Goal: Information Seeking & Learning: Compare options

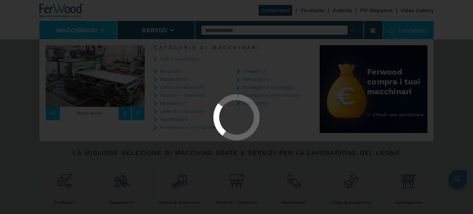
select select "**********"
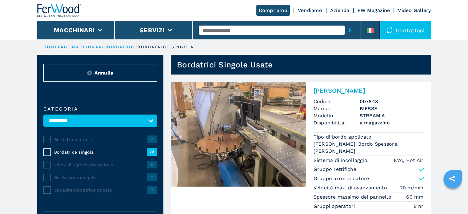
click at [373, 113] on h3 "STREAM A" at bounding box center [392, 115] width 64 height 7
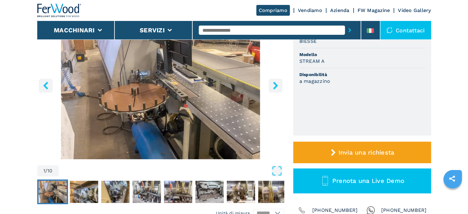
scroll to position [98, 0]
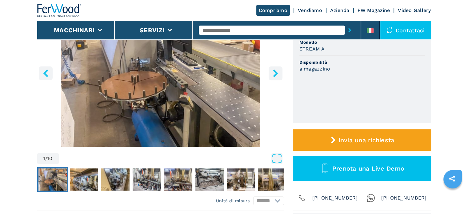
click at [276, 76] on icon "right-button" at bounding box center [276, 73] width 8 height 8
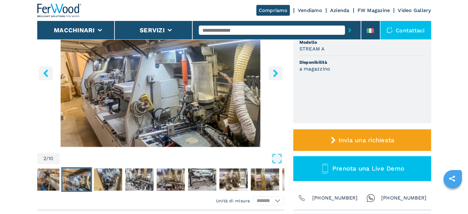
click at [276, 76] on icon "right-button" at bounding box center [276, 73] width 8 height 8
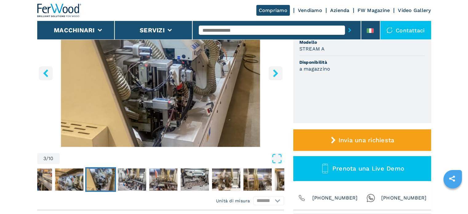
click at [276, 76] on icon "right-button" at bounding box center [276, 73] width 8 height 8
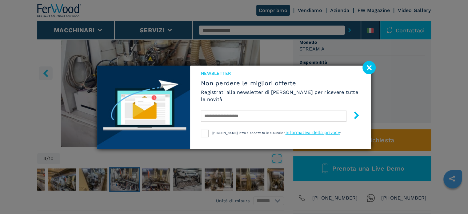
click at [276, 76] on div "NEWSLETTER Non perdere le migliori offerte Registrati alla newsletter di Ferwoo…" at bounding box center [280, 98] width 181 height 65
click at [367, 66] on image at bounding box center [369, 67] width 13 height 13
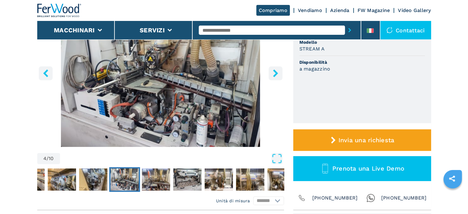
click at [275, 70] on icon "right-button" at bounding box center [275, 73] width 5 height 8
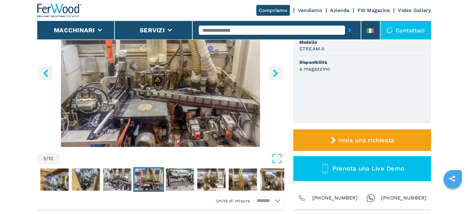
click at [275, 70] on icon "right-button" at bounding box center [275, 73] width 5 height 8
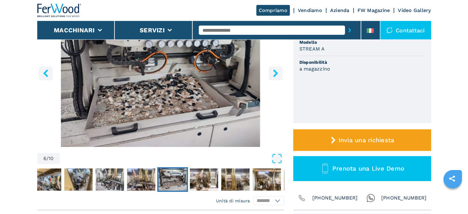
click at [275, 70] on icon "right-button" at bounding box center [275, 73] width 5 height 8
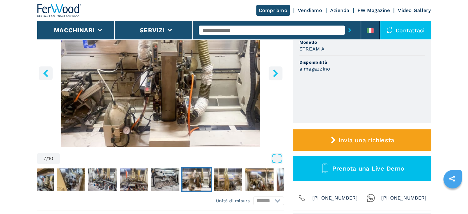
click at [275, 70] on icon "right-button" at bounding box center [275, 73] width 5 height 8
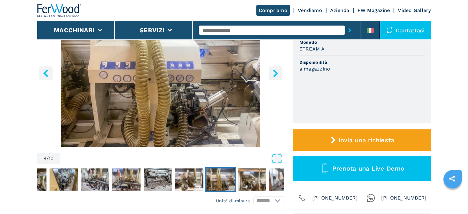
click at [275, 70] on icon "right-button" at bounding box center [275, 73] width 5 height 8
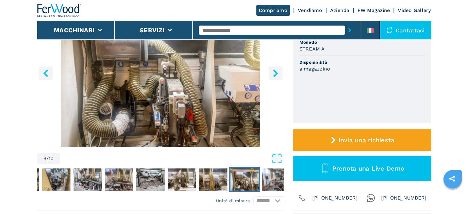
click at [275, 70] on icon "right-button" at bounding box center [275, 73] width 5 height 8
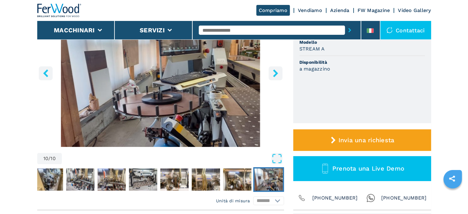
click at [275, 70] on icon "right-button" at bounding box center [275, 73] width 5 height 8
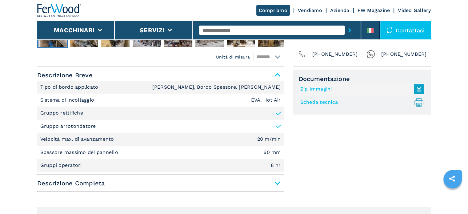
scroll to position [259, 0]
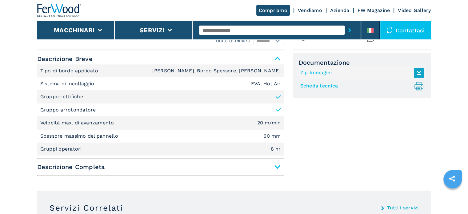
click at [276, 167] on span "Descrizione Completa" at bounding box center [160, 166] width 247 height 11
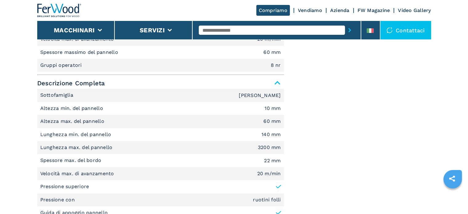
scroll to position [30, 0]
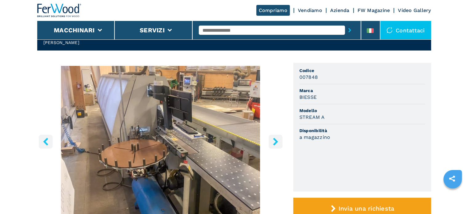
click at [272, 143] on icon "right-button" at bounding box center [276, 142] width 8 height 8
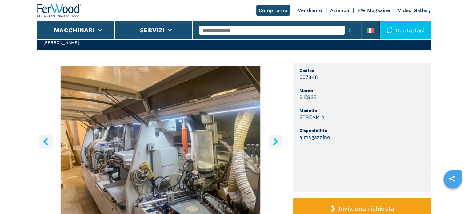
click at [272, 143] on icon "right-button" at bounding box center [276, 142] width 8 height 8
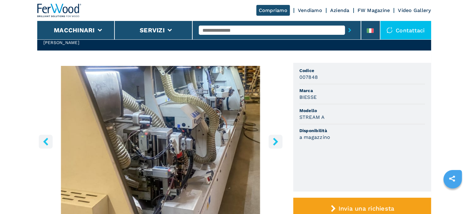
click at [272, 143] on icon "right-button" at bounding box center [276, 142] width 8 height 8
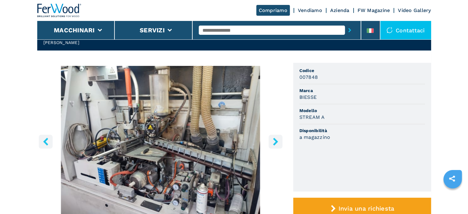
click at [272, 143] on icon "right-button" at bounding box center [276, 142] width 8 height 8
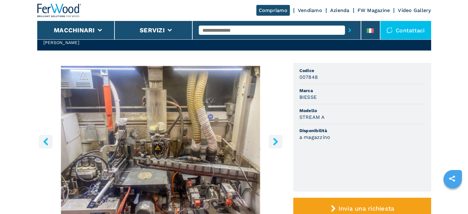
click at [272, 143] on icon "right-button" at bounding box center [276, 142] width 8 height 8
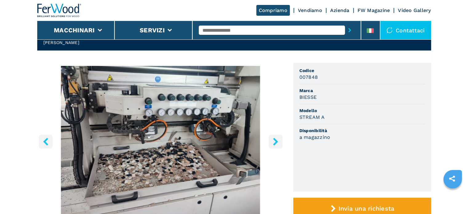
click at [272, 143] on icon "right-button" at bounding box center [276, 142] width 8 height 8
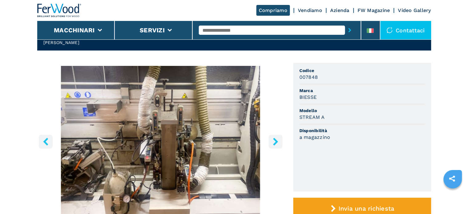
click at [272, 143] on icon "right-button" at bounding box center [276, 142] width 8 height 8
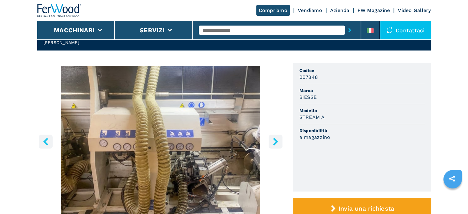
click at [272, 143] on icon "right-button" at bounding box center [276, 142] width 8 height 8
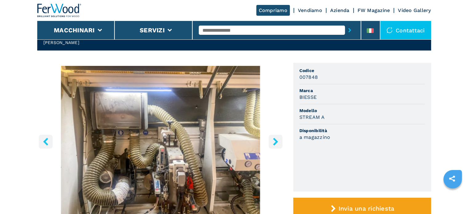
click at [272, 143] on icon "right-button" at bounding box center [276, 142] width 8 height 8
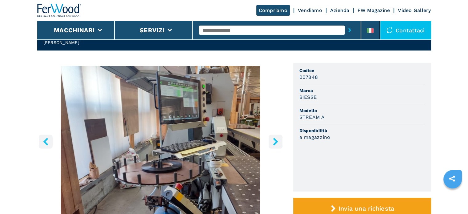
click at [272, 143] on icon "right-button" at bounding box center [276, 142] width 8 height 8
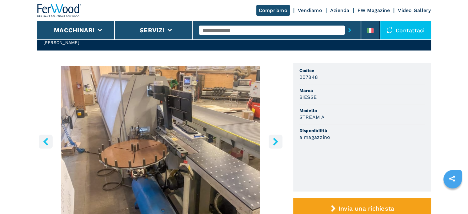
click at [272, 143] on icon "right-button" at bounding box center [276, 142] width 8 height 8
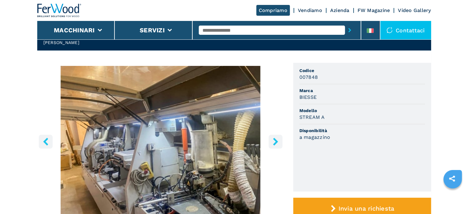
click at [272, 143] on icon "right-button" at bounding box center [276, 142] width 8 height 8
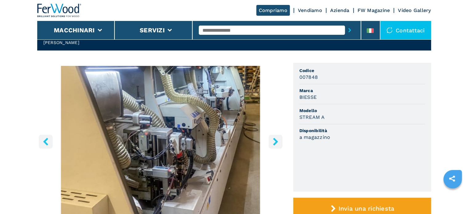
click at [272, 143] on icon "right-button" at bounding box center [276, 142] width 8 height 8
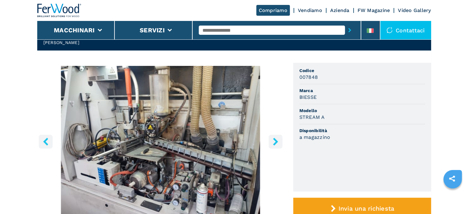
click at [273, 143] on icon "right-button" at bounding box center [276, 142] width 8 height 8
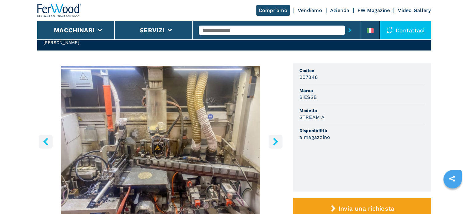
click at [273, 143] on icon "right-button" at bounding box center [276, 142] width 8 height 8
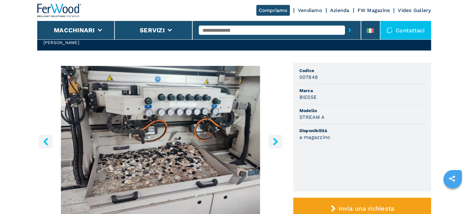
click at [273, 143] on icon "right-button" at bounding box center [276, 142] width 8 height 8
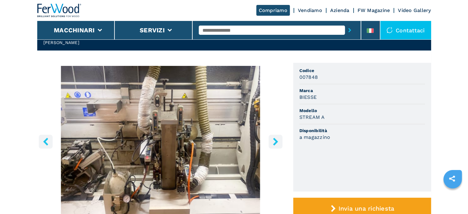
click at [273, 143] on icon "right-button" at bounding box center [276, 142] width 8 height 8
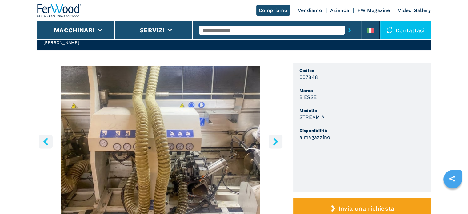
click at [273, 143] on icon "right-button" at bounding box center [276, 142] width 8 height 8
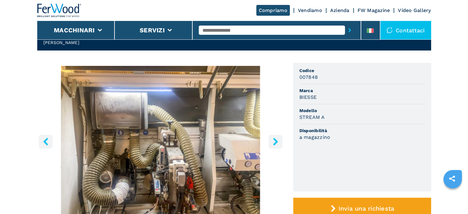
click at [273, 143] on icon "right-button" at bounding box center [276, 142] width 8 height 8
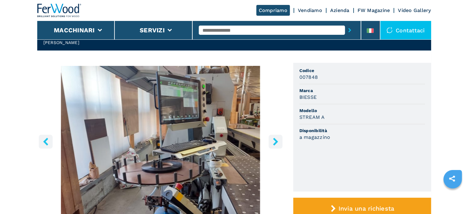
click at [148, 4] on div "Compriamo Vendiamo Azienda FW Magazine Video Gallery" at bounding box center [234, 10] width 394 height 21
click at [140, 10] on div "Compriamo Vendiamo Azienda FW Magazine Video Gallery" at bounding box center [234, 10] width 394 height 21
click at [241, 32] on input "text" at bounding box center [272, 30] width 146 height 9
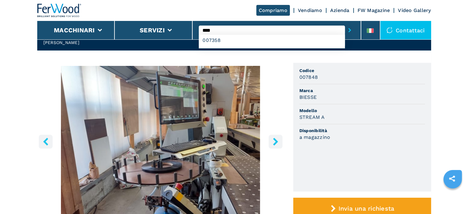
type input "****"
click at [345, 23] on button "submit-button" at bounding box center [350, 30] width 10 height 14
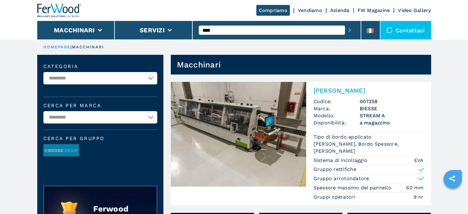
click at [258, 167] on img at bounding box center [238, 134] width 135 height 105
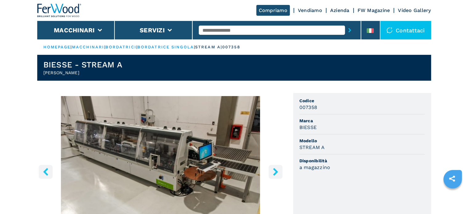
click at [244, 29] on input "text" at bounding box center [272, 30] width 146 height 9
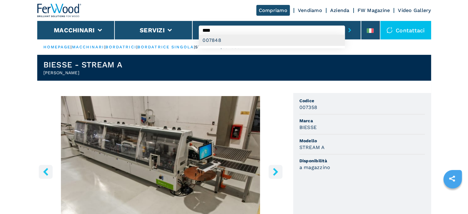
click at [234, 40] on div "007848" at bounding box center [272, 40] width 146 height 11
type input "******"
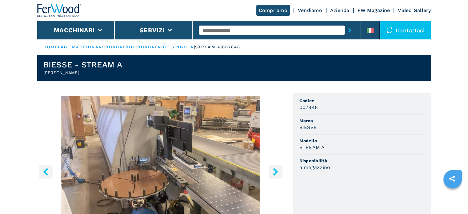
click at [272, 168] on icon "right-button" at bounding box center [276, 172] width 8 height 8
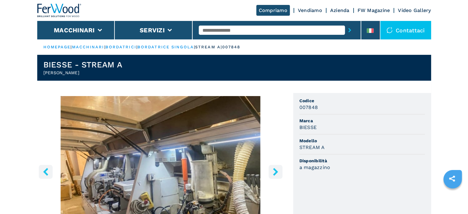
click at [240, 33] on input "text" at bounding box center [272, 30] width 146 height 9
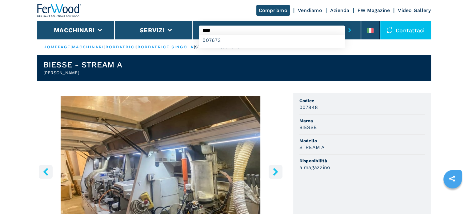
type input "****"
click at [345, 23] on button "submit-button" at bounding box center [350, 30] width 10 height 14
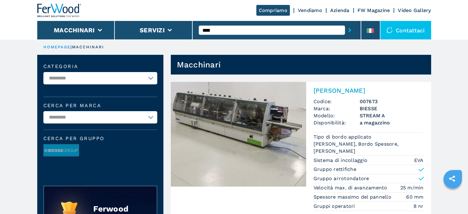
click at [380, 100] on h3 "007673" at bounding box center [392, 101] width 64 height 7
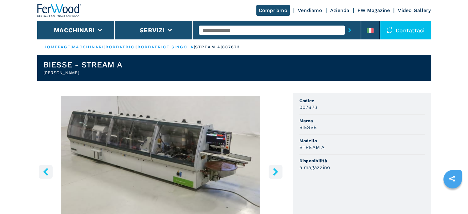
click at [237, 32] on input "text" at bounding box center [272, 30] width 146 height 9
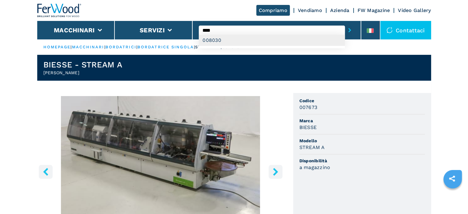
click at [224, 44] on div "008030" at bounding box center [272, 40] width 146 height 11
type input "******"
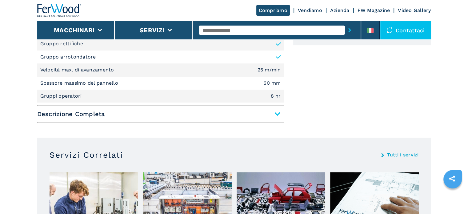
scroll to position [328, 0]
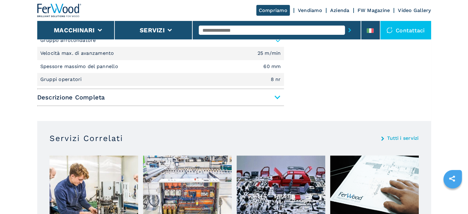
click at [275, 96] on span "Descrizione Completa" at bounding box center [160, 97] width 247 height 11
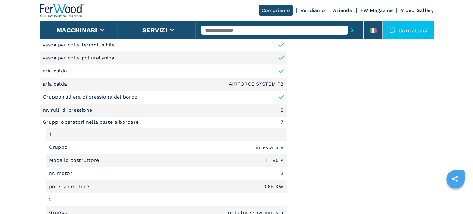
scroll to position [673, 0]
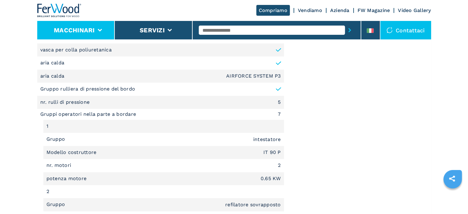
click at [98, 31] on icon at bounding box center [100, 30] width 4 height 3
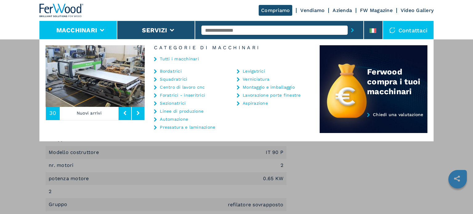
click at [179, 71] on link "Bordatrici" at bounding box center [171, 71] width 22 height 4
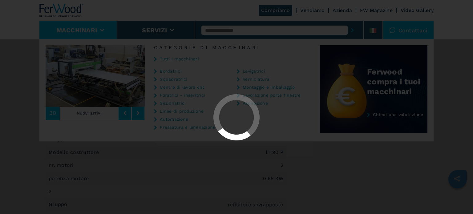
scroll to position [0, 0]
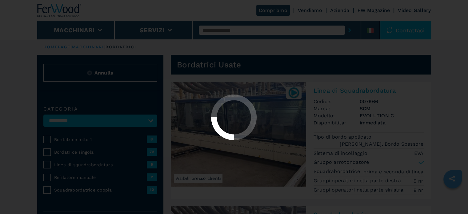
select select "**********"
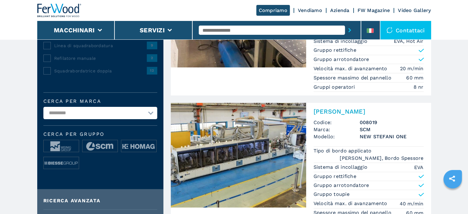
scroll to position [172, 0]
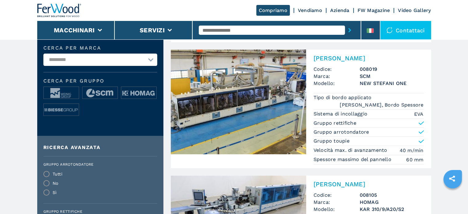
click at [240, 32] on input "text" at bounding box center [272, 30] width 146 height 9
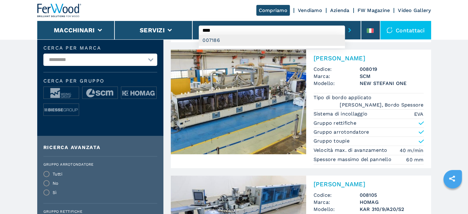
click at [222, 45] on div "007186" at bounding box center [272, 40] width 146 height 11
type input "******"
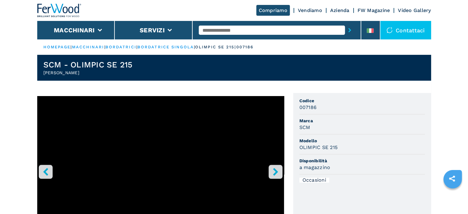
click at [273, 171] on icon "right-button" at bounding box center [276, 172] width 8 height 8
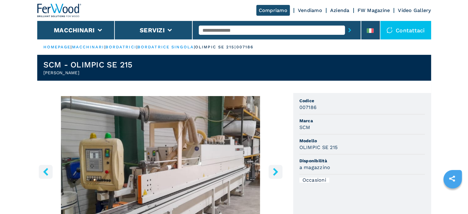
click at [273, 171] on icon "right-button" at bounding box center [276, 172] width 8 height 8
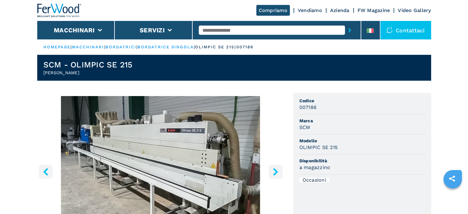
click at [273, 171] on icon "right-button" at bounding box center [276, 172] width 8 height 8
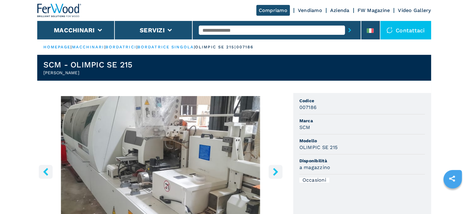
click at [273, 171] on icon "right-button" at bounding box center [276, 172] width 8 height 8
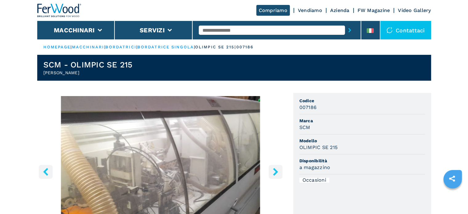
click at [273, 171] on icon "right-button" at bounding box center [276, 172] width 8 height 8
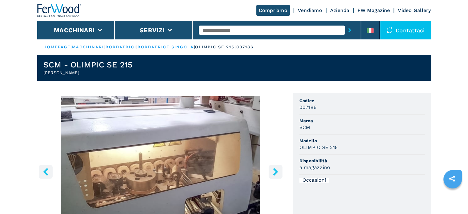
click at [273, 171] on icon "right-button" at bounding box center [276, 172] width 8 height 8
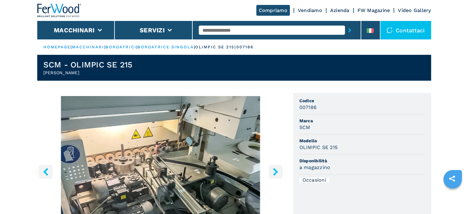
click at [273, 171] on icon "right-button" at bounding box center [276, 172] width 8 height 8
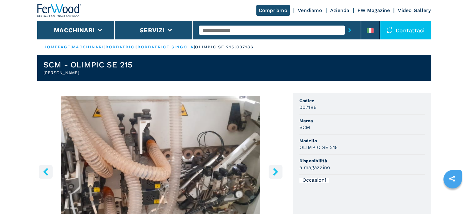
click at [230, 30] on input "text" at bounding box center [272, 30] width 146 height 9
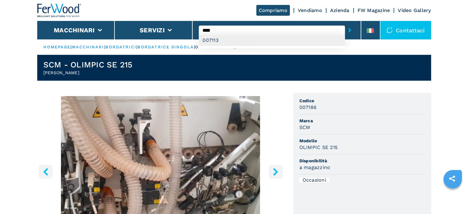
click at [212, 42] on div "007113" at bounding box center [272, 40] width 146 height 11
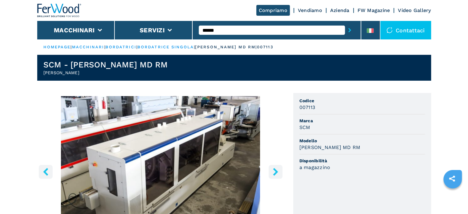
click at [273, 170] on icon "right-button" at bounding box center [276, 172] width 8 height 8
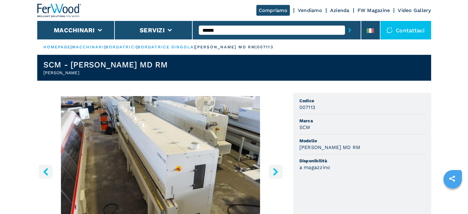
click at [273, 170] on icon "right-button" at bounding box center [276, 172] width 8 height 8
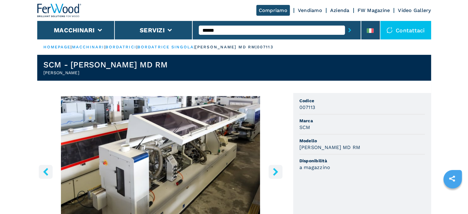
click at [273, 170] on icon "right-button" at bounding box center [276, 172] width 8 height 8
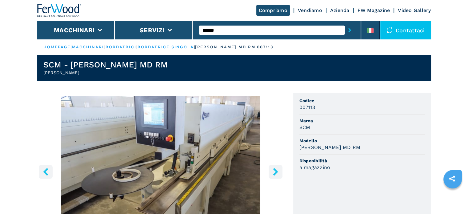
click at [273, 170] on icon "right-button" at bounding box center [276, 172] width 8 height 8
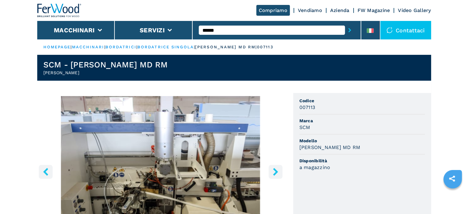
click at [273, 170] on icon "right-button" at bounding box center [276, 172] width 8 height 8
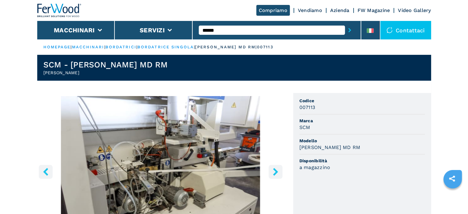
click at [273, 170] on icon "right-button" at bounding box center [276, 172] width 8 height 8
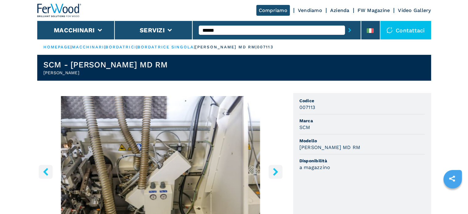
click at [273, 170] on icon "right-button" at bounding box center [276, 172] width 8 height 8
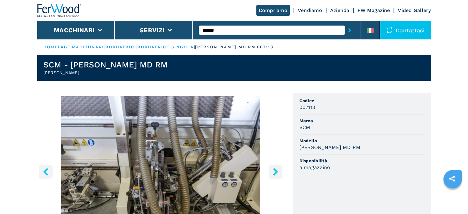
click at [273, 170] on icon "right-button" at bounding box center [276, 172] width 8 height 8
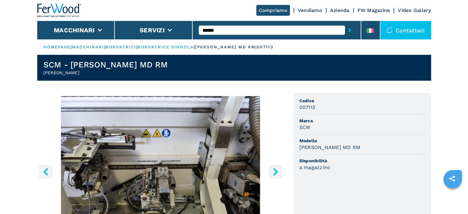
click at [222, 31] on input "******" at bounding box center [272, 30] width 146 height 9
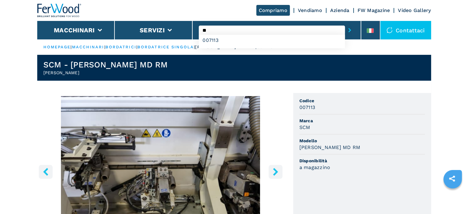
type input "*"
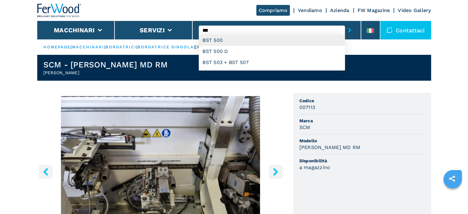
click at [219, 38] on div "BST 500" at bounding box center [272, 40] width 146 height 11
type input "*******"
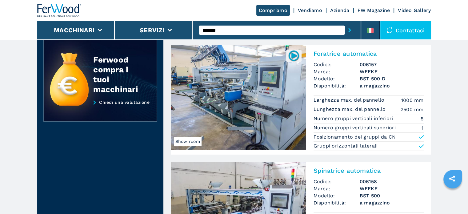
scroll to position [25, 0]
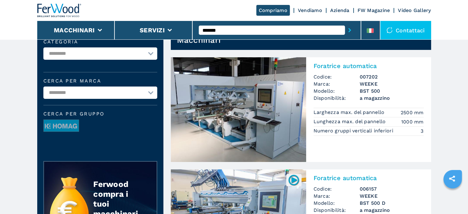
click at [276, 29] on input "*******" at bounding box center [272, 30] width 146 height 9
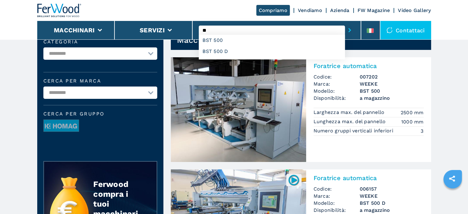
type input "*"
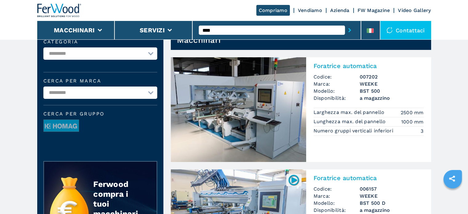
type input "****"
click at [345, 23] on button "submit-button" at bounding box center [350, 30] width 10 height 14
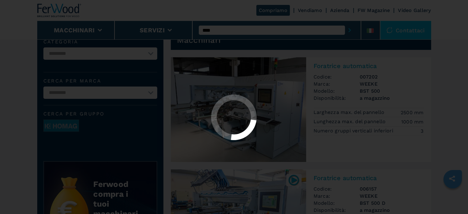
scroll to position [0, 0]
